Goal: Task Accomplishment & Management: Manage account settings

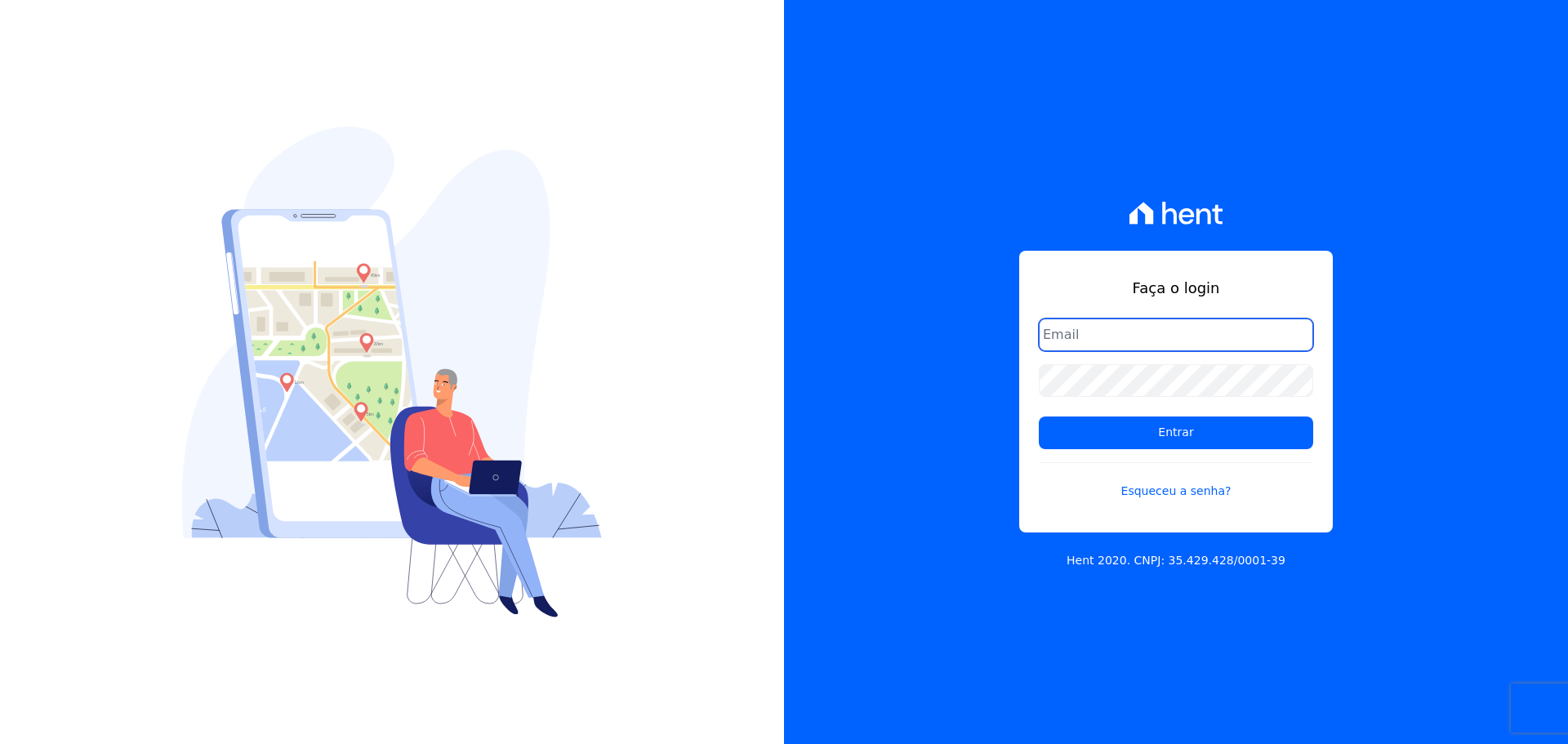
type input "[PERSON_NAME][EMAIL_ADDRESS][DOMAIN_NAME]"
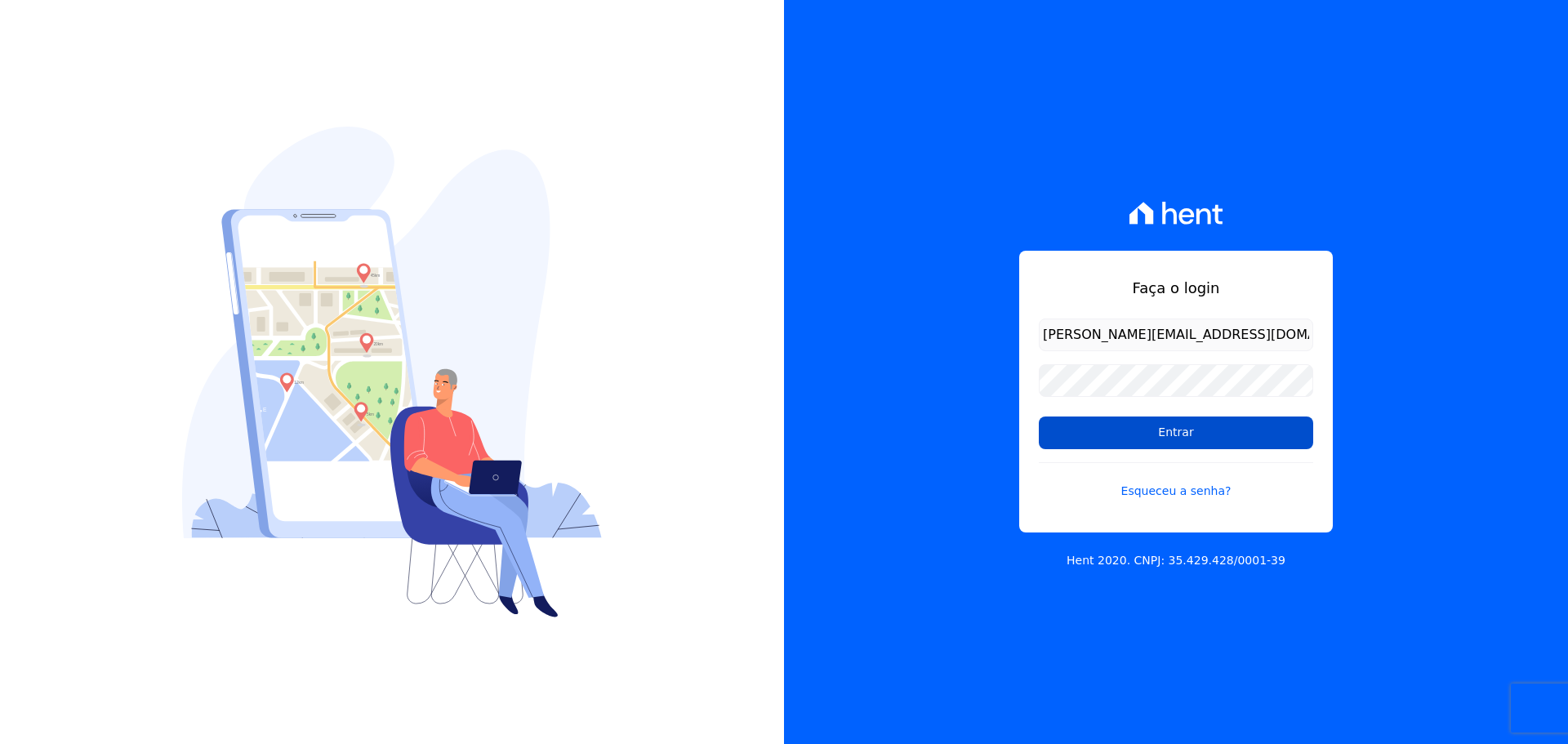
click at [1197, 434] on input "Entrar" at bounding box center [1176, 433] width 274 height 33
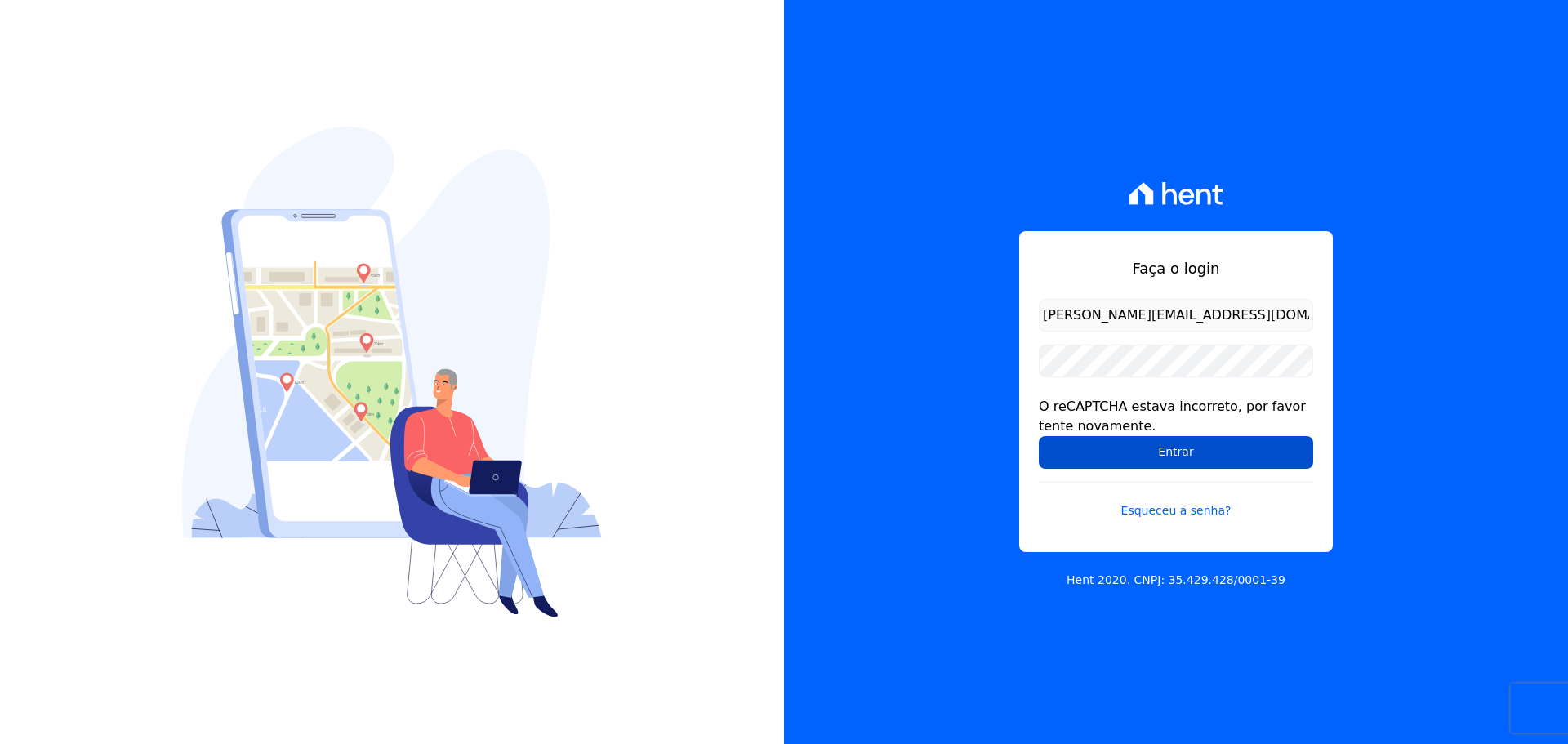
click at [1161, 453] on input "Entrar" at bounding box center [1176, 452] width 274 height 33
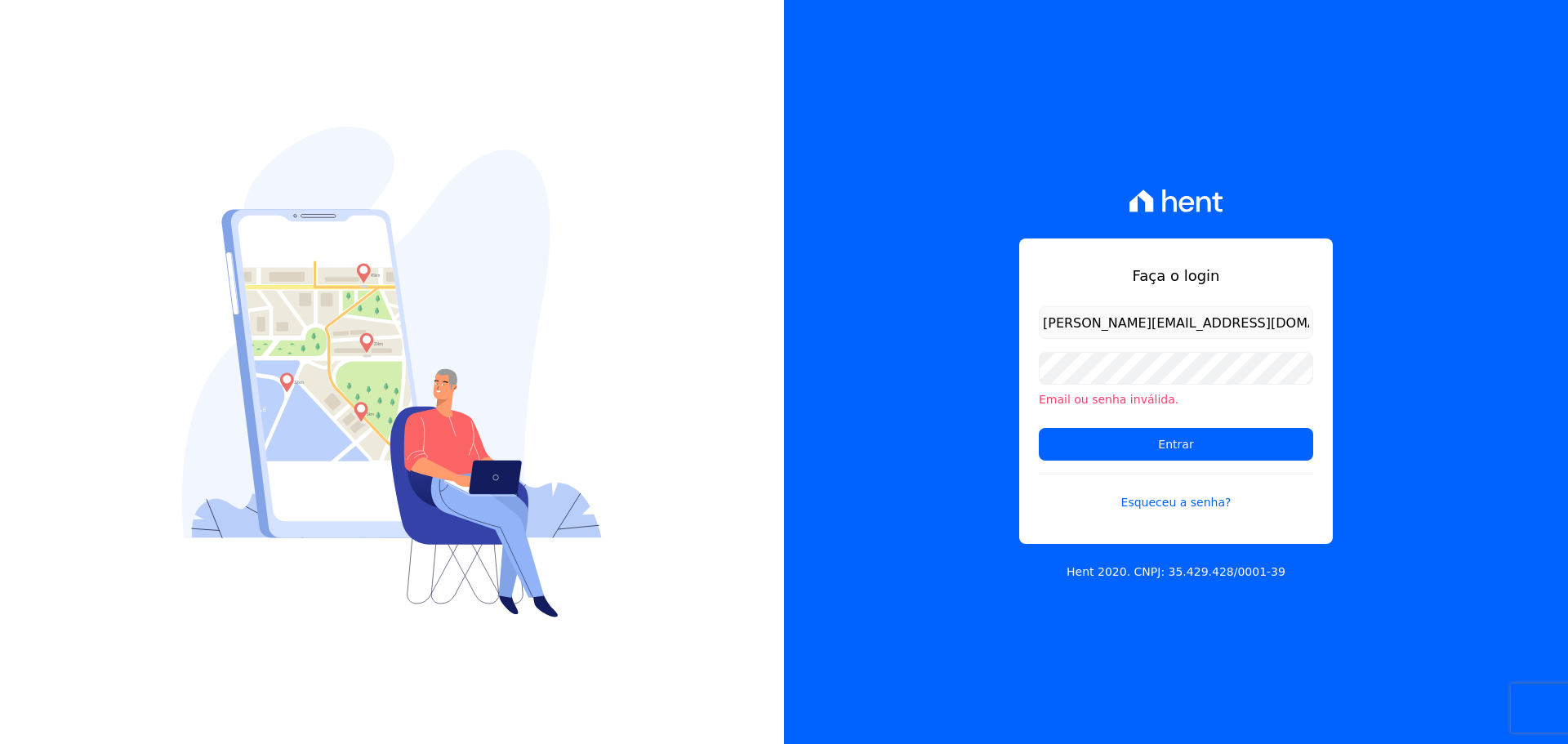
click at [1435, 226] on div "Faça o login alexandre@trapisa.com.br Email ou senha inválida. Entrar Esqueceu …" at bounding box center [1177, 372] width 784 height 744
click at [1074, 331] on input "[PERSON_NAME][EMAIL_ADDRESS][DOMAIN_NAME]" at bounding box center [1176, 322] width 274 height 33
click at [1128, 441] on input "Entrar" at bounding box center [1176, 444] width 274 height 33
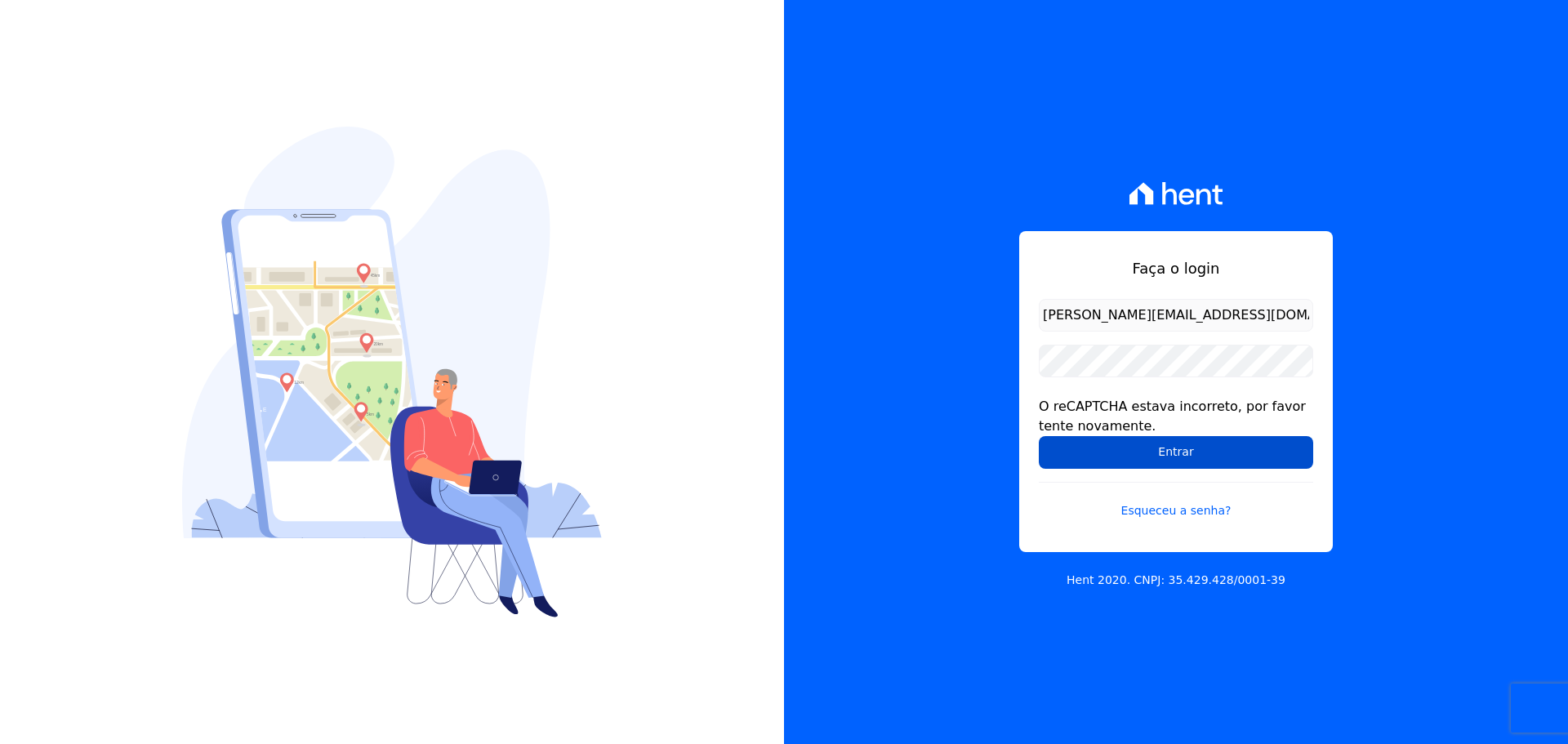
click at [1169, 443] on input "Entrar" at bounding box center [1176, 452] width 274 height 33
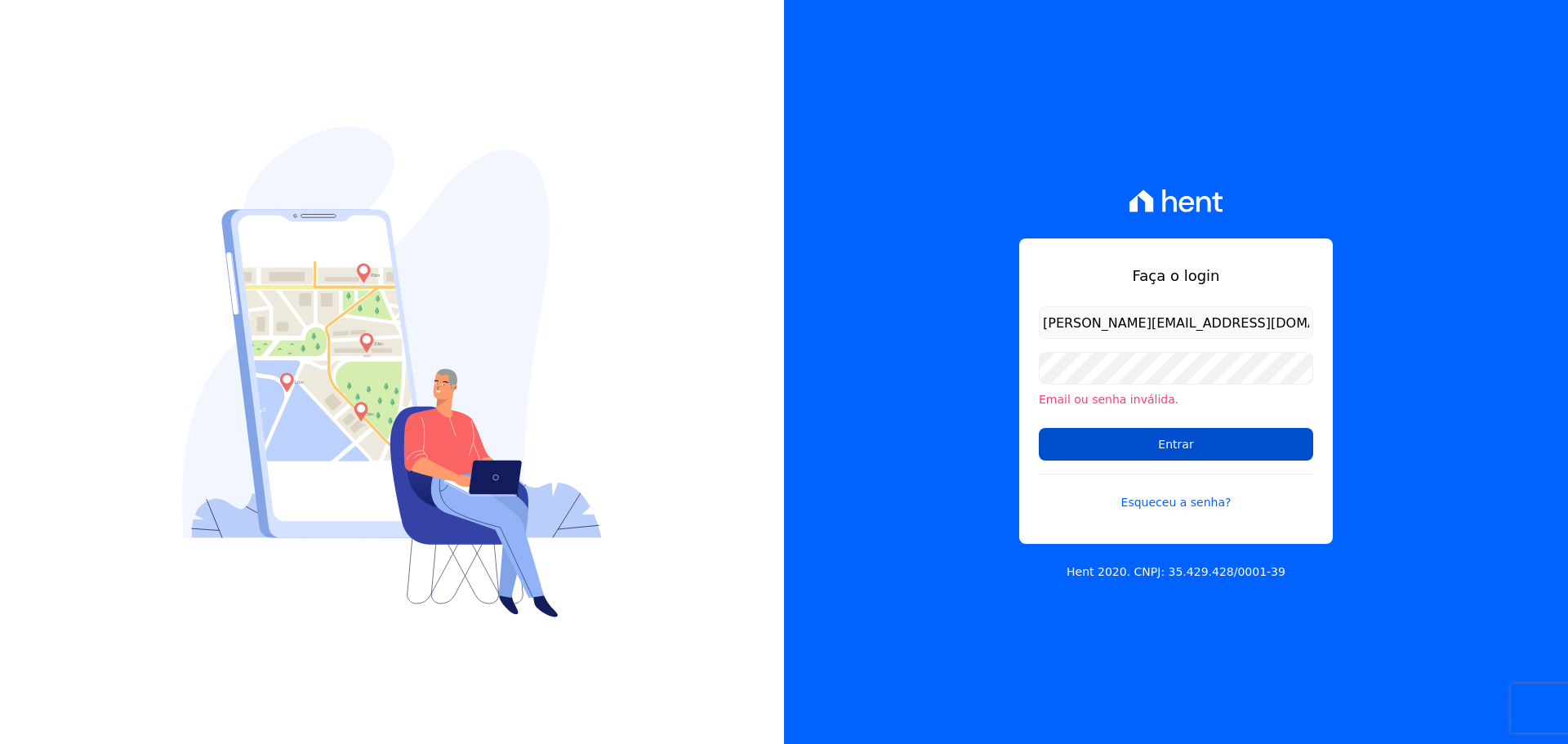
click at [1170, 447] on input "Entrar" at bounding box center [1176, 444] width 274 height 33
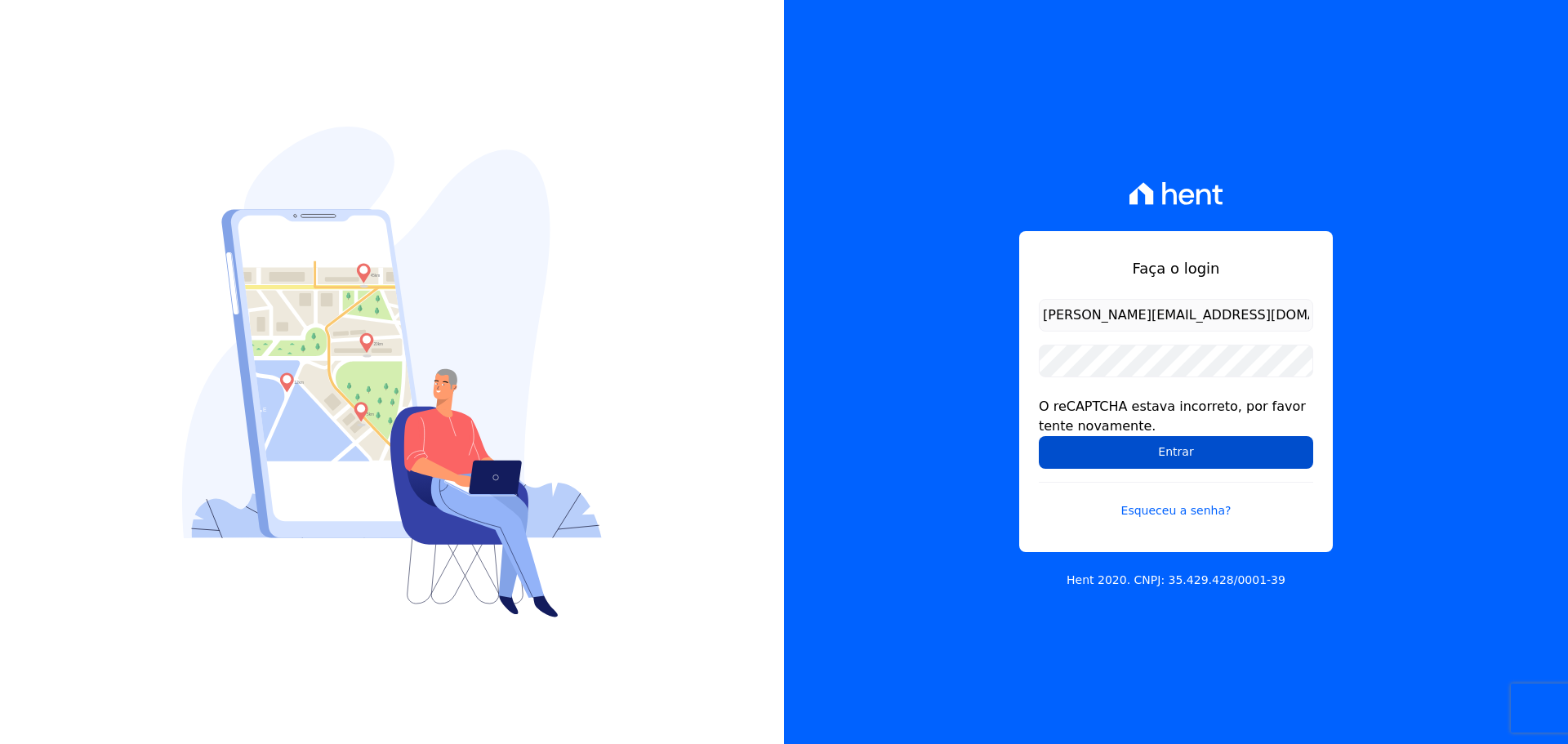
click at [1166, 444] on input "Entrar" at bounding box center [1176, 452] width 274 height 33
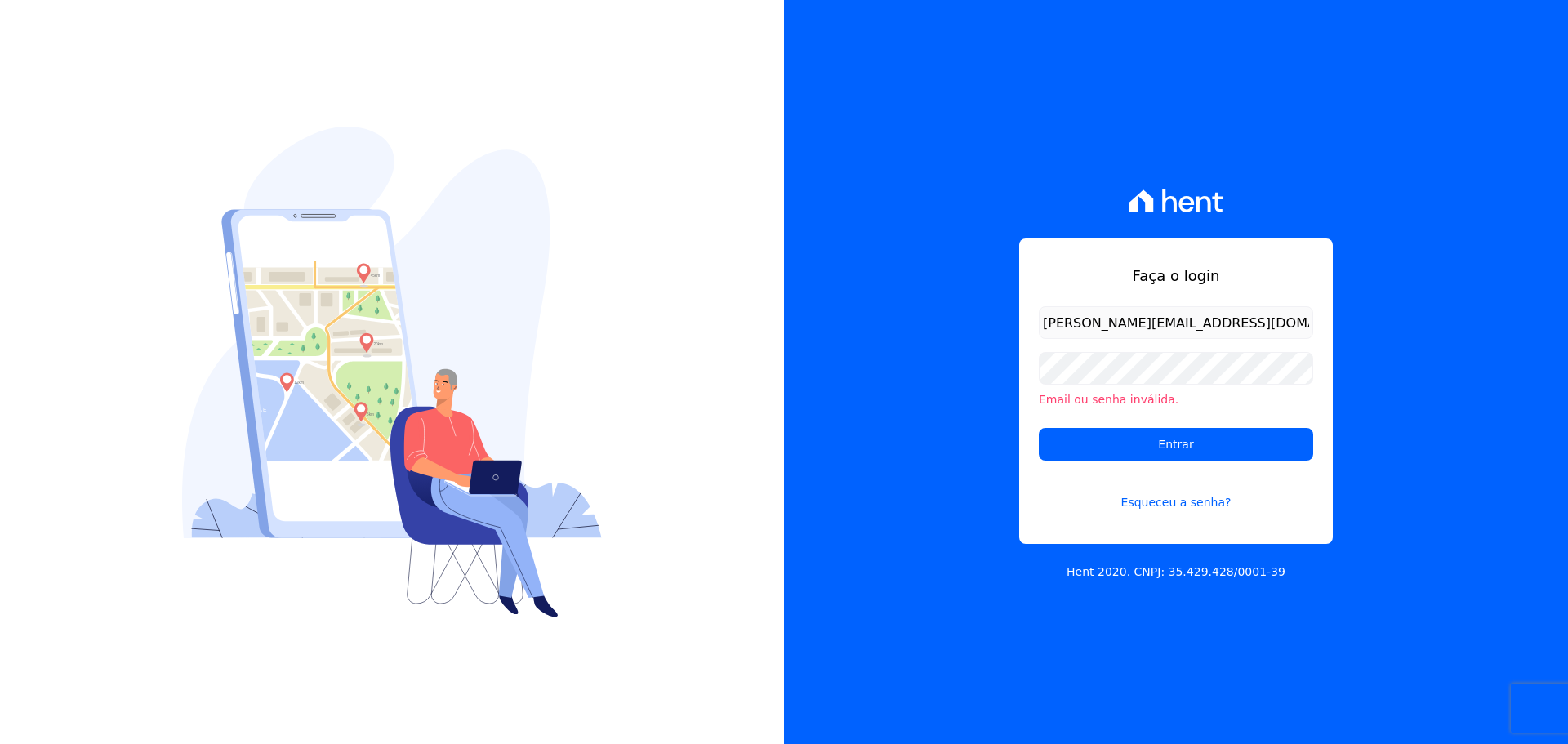
click at [1355, 120] on div "Faça o login [PERSON_NAME][EMAIL_ADDRESS][DOMAIN_NAME] Email ou senha inválida.…" at bounding box center [1177, 372] width 784 height 744
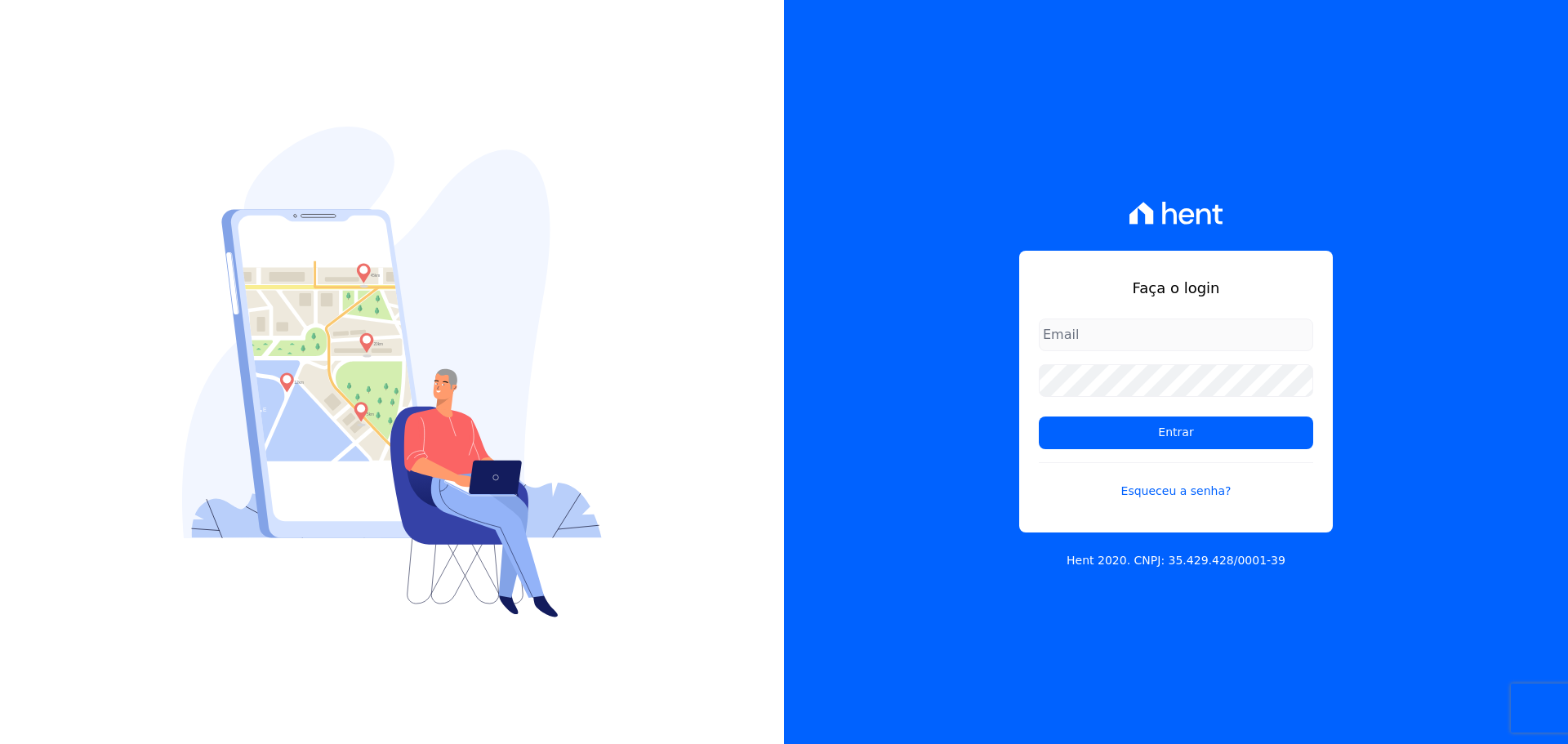
click at [1144, 342] on input "email" at bounding box center [1176, 335] width 274 height 33
type input "[PERSON_NAME][EMAIL_ADDRESS][DOMAIN_NAME]"
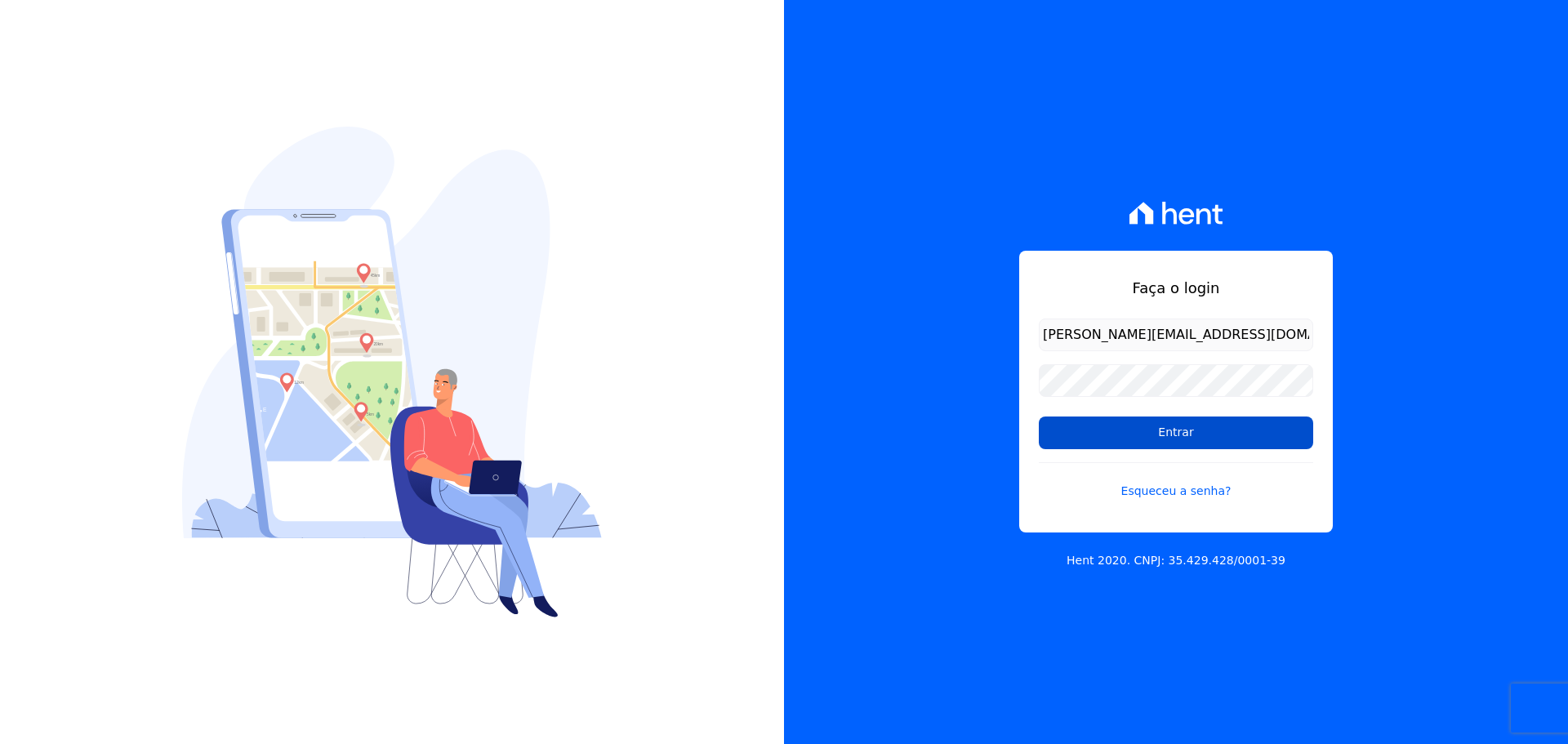
click at [1171, 438] on input "Entrar" at bounding box center [1176, 433] width 274 height 33
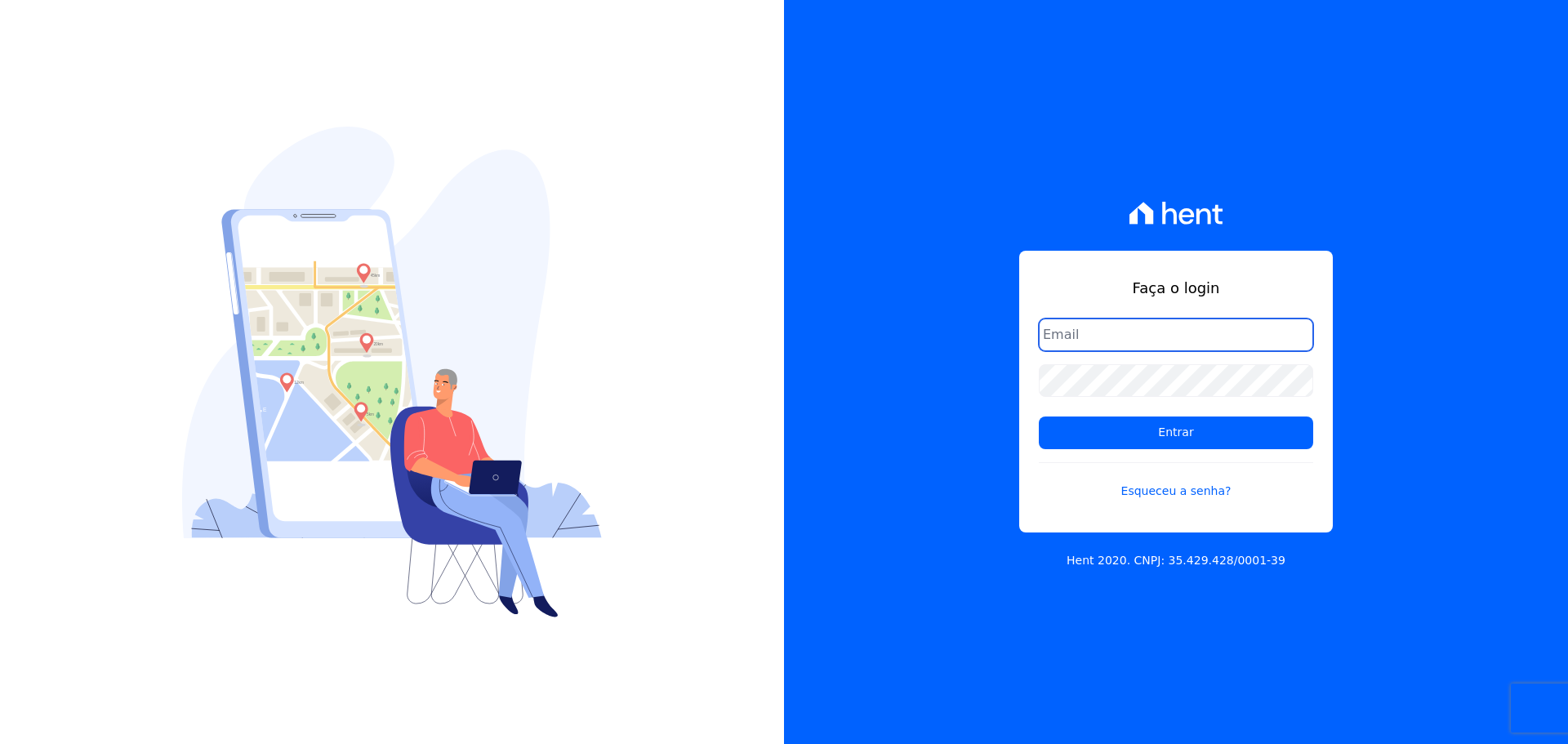
type input "[PERSON_NAME][EMAIL_ADDRESS][DOMAIN_NAME]"
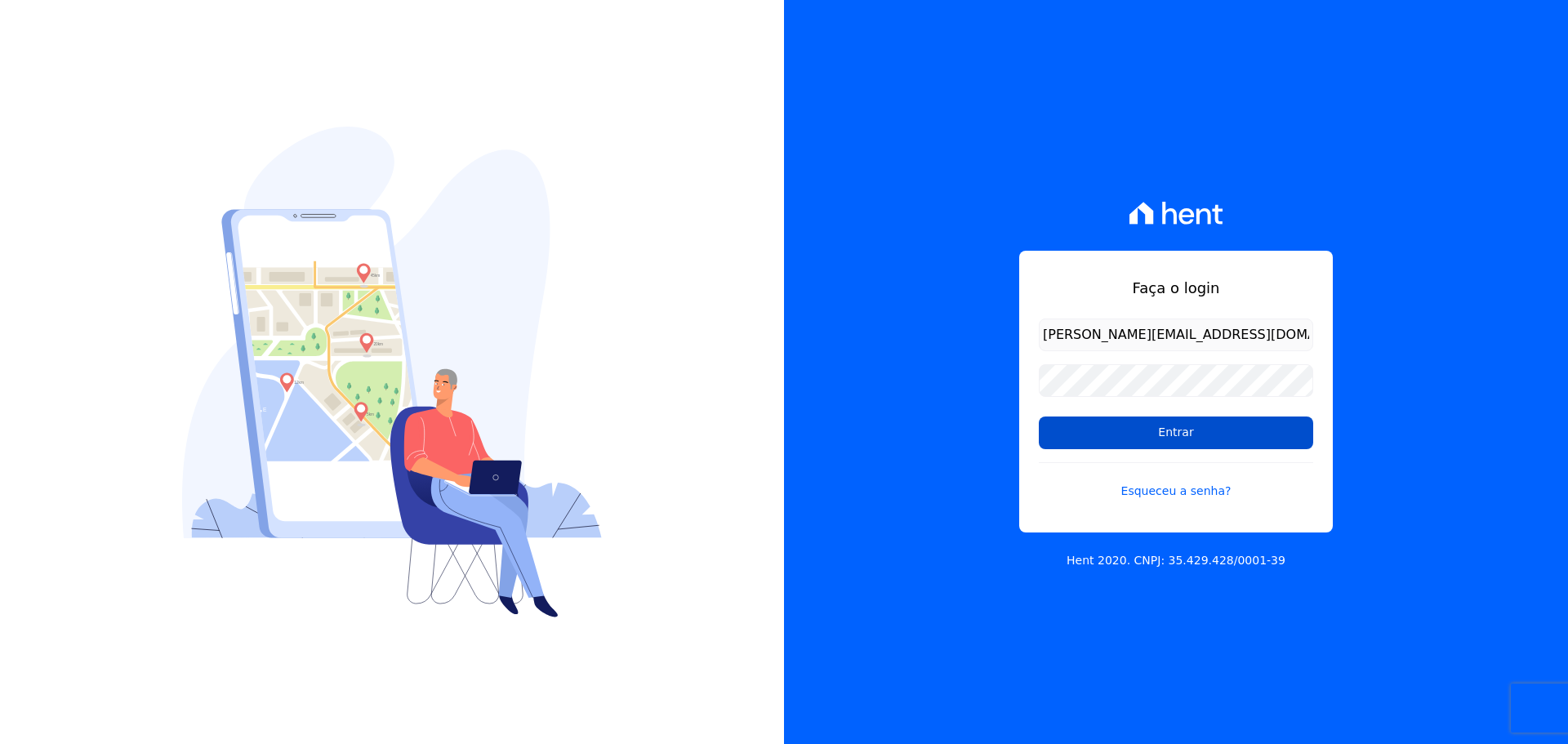
click at [1158, 441] on input "Entrar" at bounding box center [1176, 433] width 274 height 33
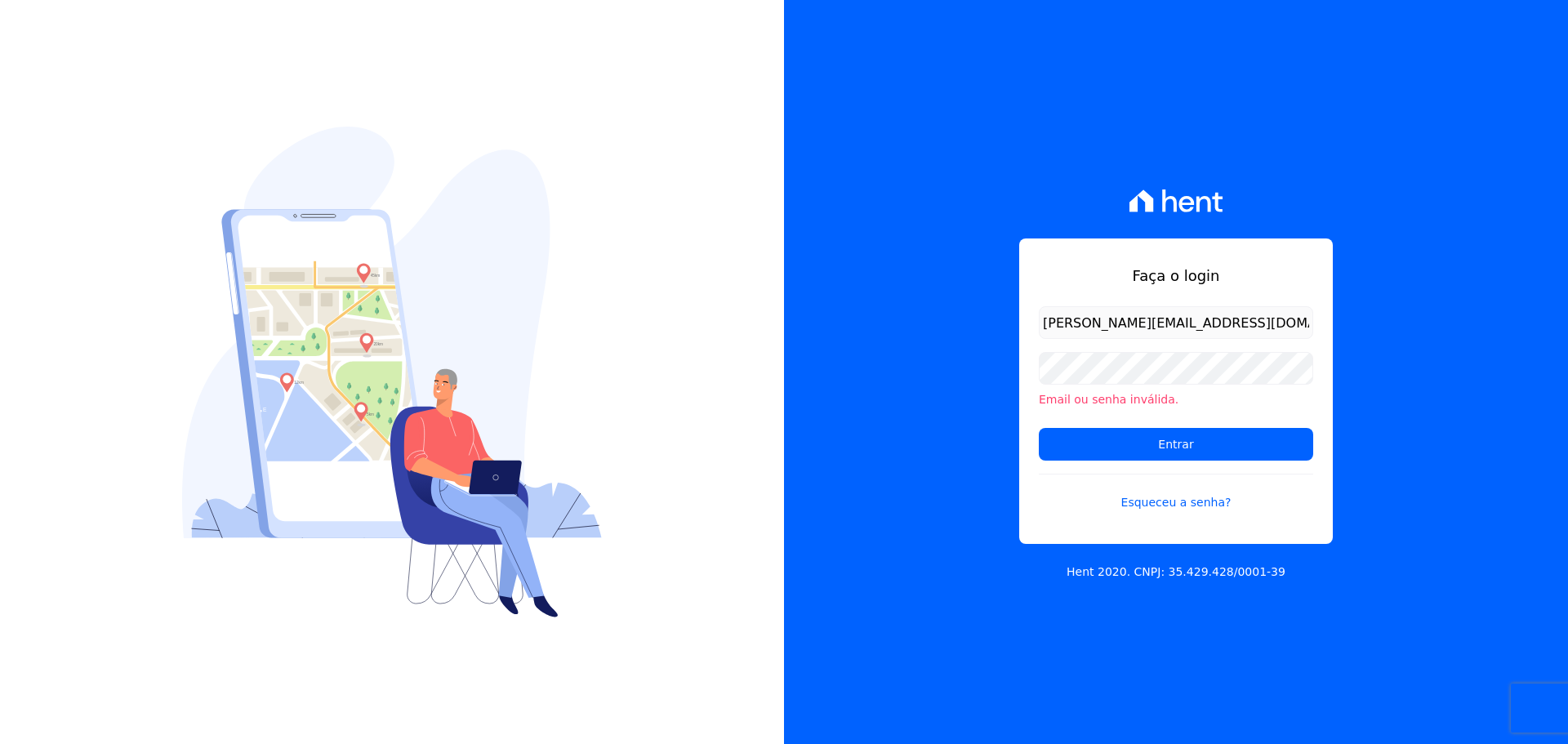
click at [930, 382] on div "Faça o login [PERSON_NAME][EMAIL_ADDRESS][DOMAIN_NAME] Email ou senha inválida.…" at bounding box center [1177, 372] width 784 height 744
